Goal: Information Seeking & Learning: Learn about a topic

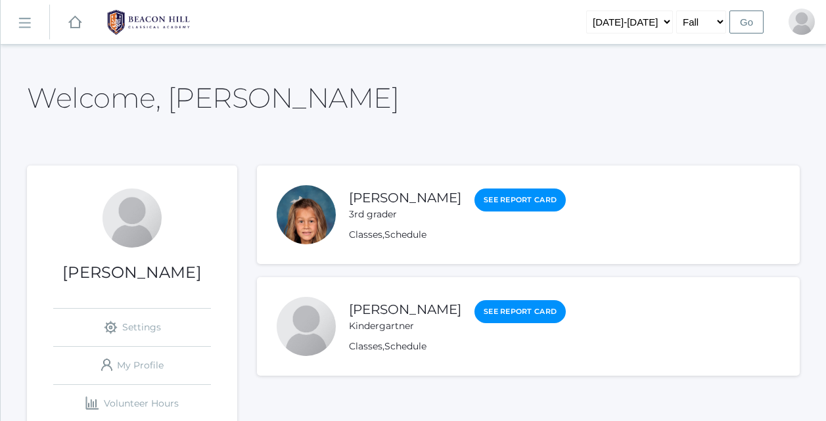
scroll to position [420, 0]
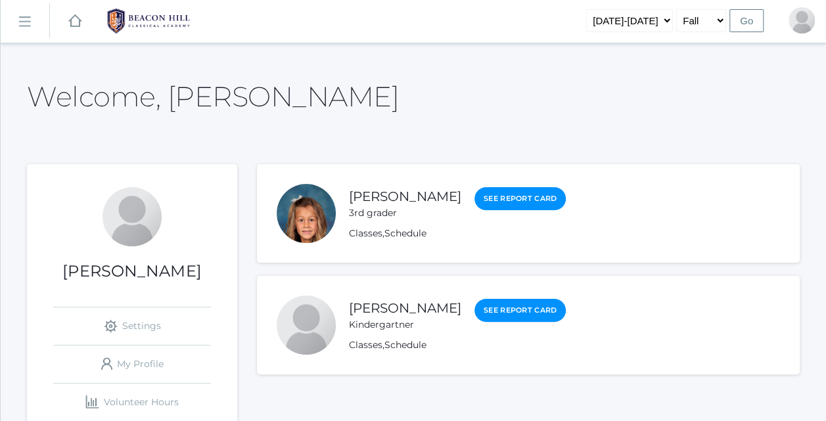
scroll to position [0, 0]
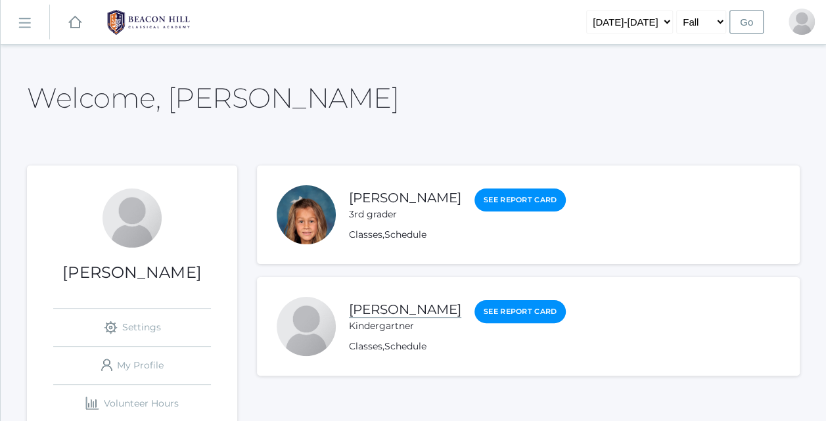
click at [367, 306] on link "[PERSON_NAME]" at bounding box center [405, 309] width 112 height 16
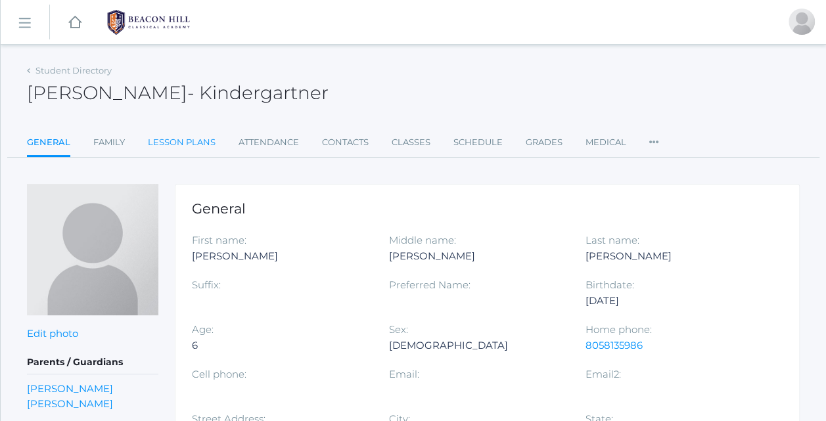
click at [164, 146] on link "Lesson Plans" at bounding box center [182, 142] width 68 height 26
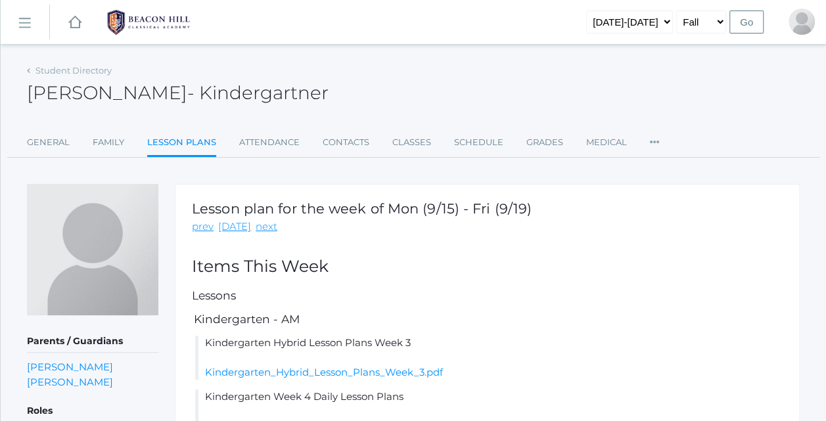
click at [441, 251] on div "Lesson plan for the week of Mon (9/15) - Fri (9/19) prev [DATE] next Items This…" at bounding box center [487, 322] width 625 height 277
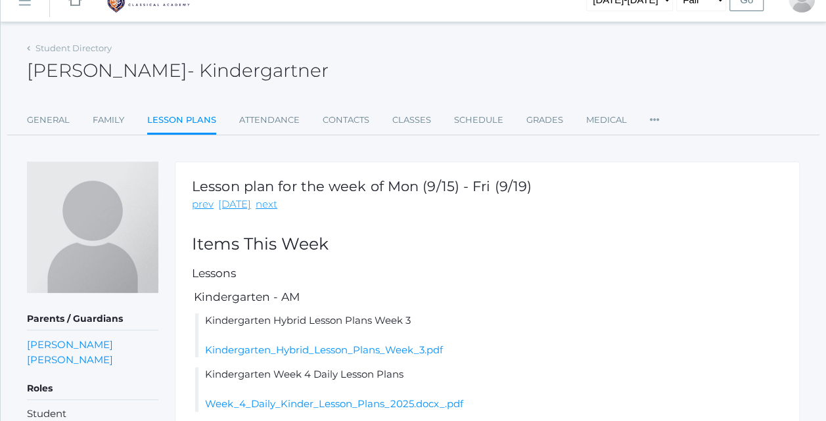
scroll to position [86, 0]
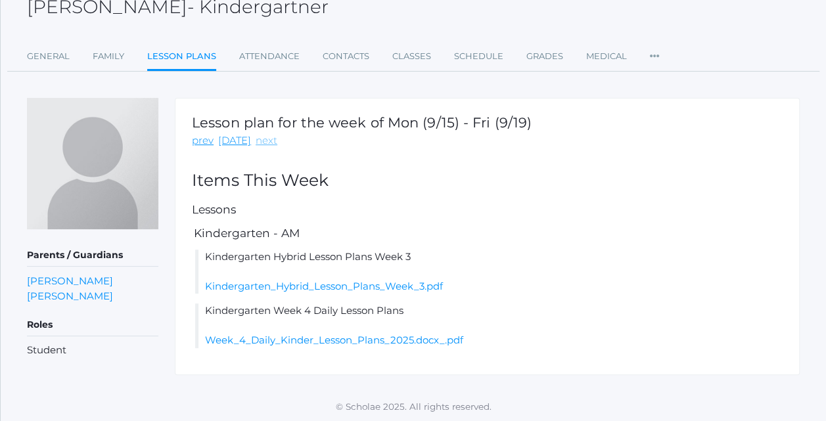
click at [263, 146] on link "next" at bounding box center [266, 140] width 22 height 15
